Goal: Task Accomplishment & Management: Use online tool/utility

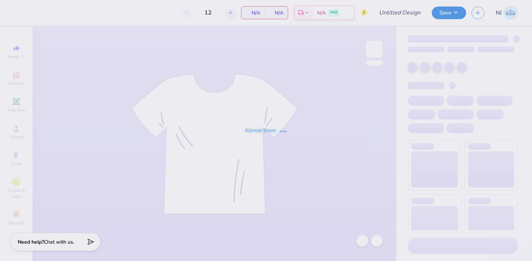
type input "PDE Fall Recruitment"
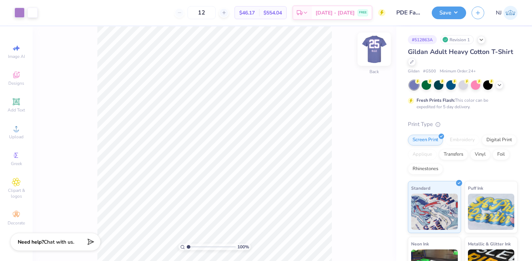
click at [371, 42] on div at bounding box center [373, 49] width 33 height 33
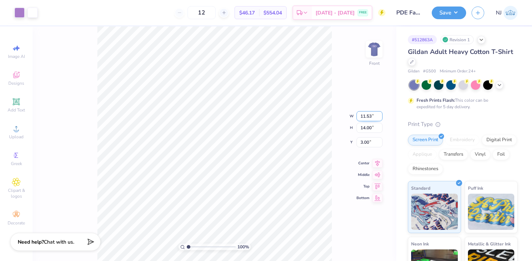
click at [364, 116] on input "11.53" at bounding box center [369, 116] width 26 height 10
type input "10.53"
type input "12.79"
type input "3.61"
click at [365, 128] on div "100 % Front W 10.53 10.53 " H 12.79 12.79 " Y 3.61 3.61 " Center Middle Top Bot…" at bounding box center [215, 143] width 364 height 234
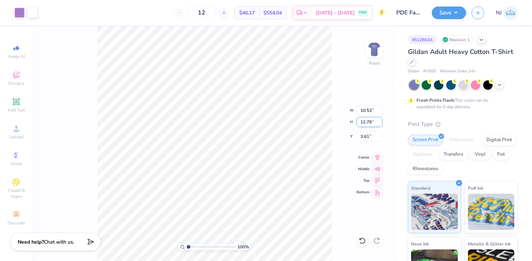
click at [366, 122] on input "12.79" at bounding box center [369, 122] width 26 height 10
click at [366, 137] on input "3.61" at bounding box center [369, 136] width 26 height 10
click at [369, 137] on input "3.61" at bounding box center [369, 136] width 26 height 10
type input "3"
type input "6.00"
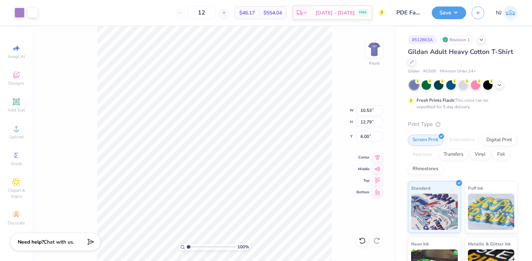
click at [340, 143] on div "100 % Front W 10.53 10.53 " H 12.79 12.79 " Y 6.00 6.00 " Center Middle Top Bot…" at bounding box center [215, 143] width 364 height 234
click at [452, 10] on button "Save" at bounding box center [449, 11] width 34 height 13
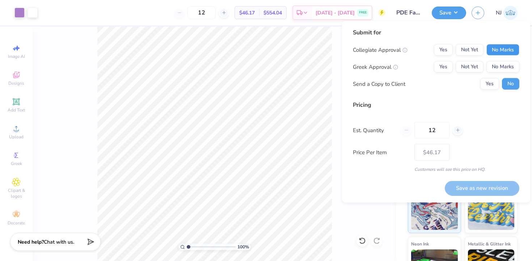
click at [492, 48] on button "No Marks" at bounding box center [502, 50] width 33 height 12
click at [441, 66] on button "Yes" at bounding box center [443, 67] width 19 height 12
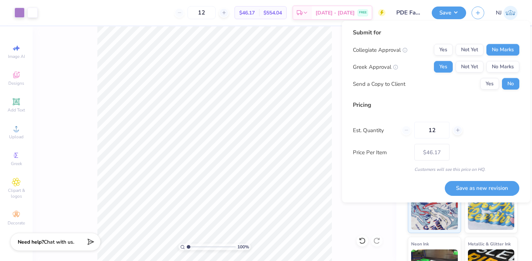
click at [485, 52] on div "Yes Not Yet No Marks" at bounding box center [476, 50] width 85 height 12
click at [477, 57] on div "Collegiate Approval Yes Not Yet No Marks Greek Approval Yes Not Yet No Marks Se…" at bounding box center [436, 67] width 166 height 46
click at [476, 51] on button "Not Yet" at bounding box center [470, 50] width 28 height 12
click at [476, 59] on div "Collegiate Approval Yes Not Yet No Marks Greek Approval Yes Not Yet No Marks Se…" at bounding box center [436, 67] width 166 height 46
click at [472, 69] on button "Not Yet" at bounding box center [470, 67] width 28 height 12
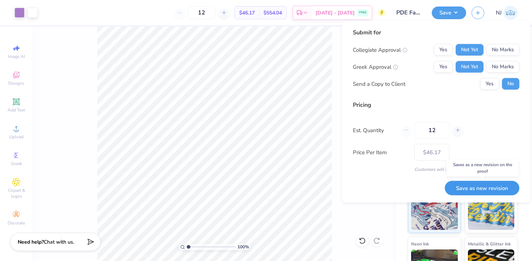
click at [488, 185] on button "Save as new revision" at bounding box center [482, 188] width 75 height 15
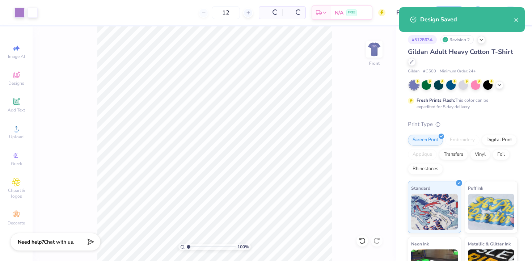
type input "$46.17"
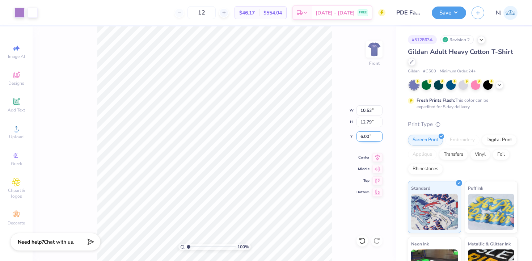
click at [363, 136] on input "6.00" at bounding box center [369, 136] width 26 height 10
type input "4.00"
click at [369, 137] on input "6.00" at bounding box center [369, 136] width 26 height 10
type input "6"
type input "4.00"
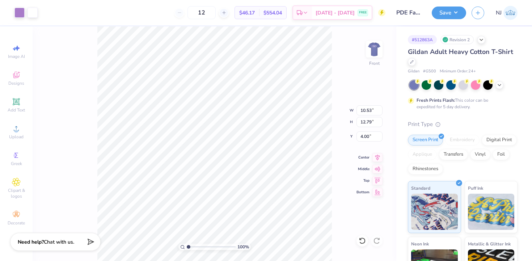
click at [348, 107] on div "100 % Front W 10.53 10.53 " H 12.79 12.79 " Y 4.00 4.00 " Center Middle Top Bot…" at bounding box center [215, 143] width 364 height 234
click at [445, 16] on button "Save" at bounding box center [449, 11] width 34 height 13
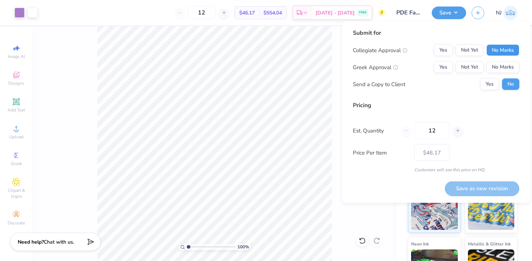
click at [498, 45] on button "No Marks" at bounding box center [502, 51] width 33 height 12
click at [449, 61] on div "Collegiate Approval Yes Not Yet No Marks Greek Approval Yes Not Yet No Marks Se…" at bounding box center [436, 68] width 166 height 46
click at [486, 111] on div "Pricing Est. Quantity 12 Price Per Item $46.17 Customers will see this price on…" at bounding box center [436, 137] width 166 height 72
click at [457, 71] on button "Not Yet" at bounding box center [470, 68] width 28 height 12
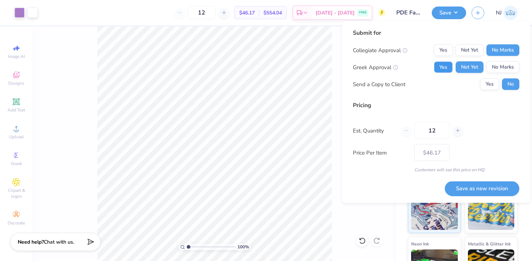
click at [449, 65] on button "Yes" at bounding box center [443, 68] width 19 height 12
click at [483, 191] on button "Save as new revision" at bounding box center [482, 188] width 75 height 15
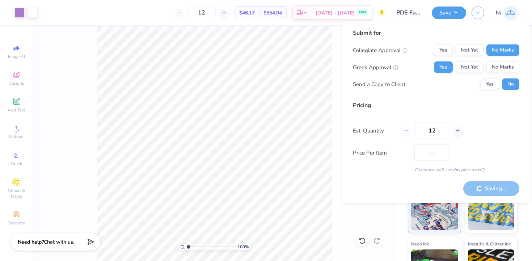
type input "$46.17"
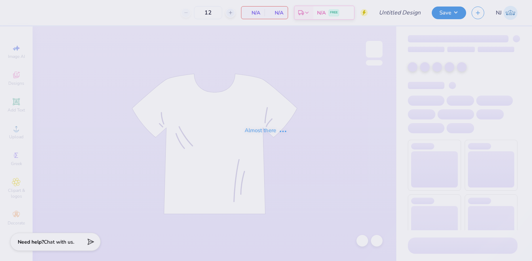
type input "PDE Fall Recruitment"
